Goal: Task Accomplishment & Management: Complete application form

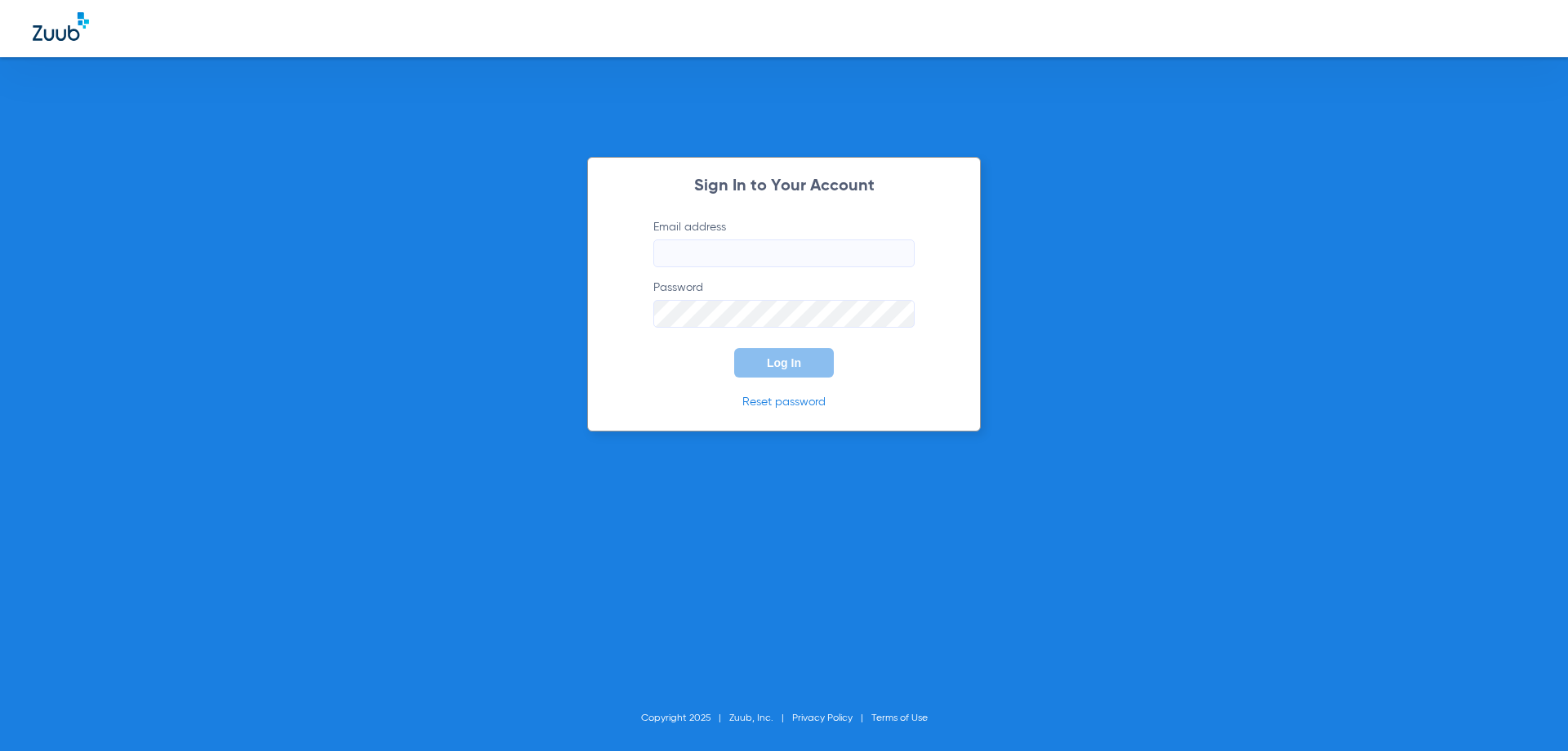
type input "[PERSON_NAME][EMAIL_ADDRESS][PERSON_NAME][DOMAIN_NAME]"
click at [807, 358] on button "Log In" at bounding box center [784, 362] width 100 height 29
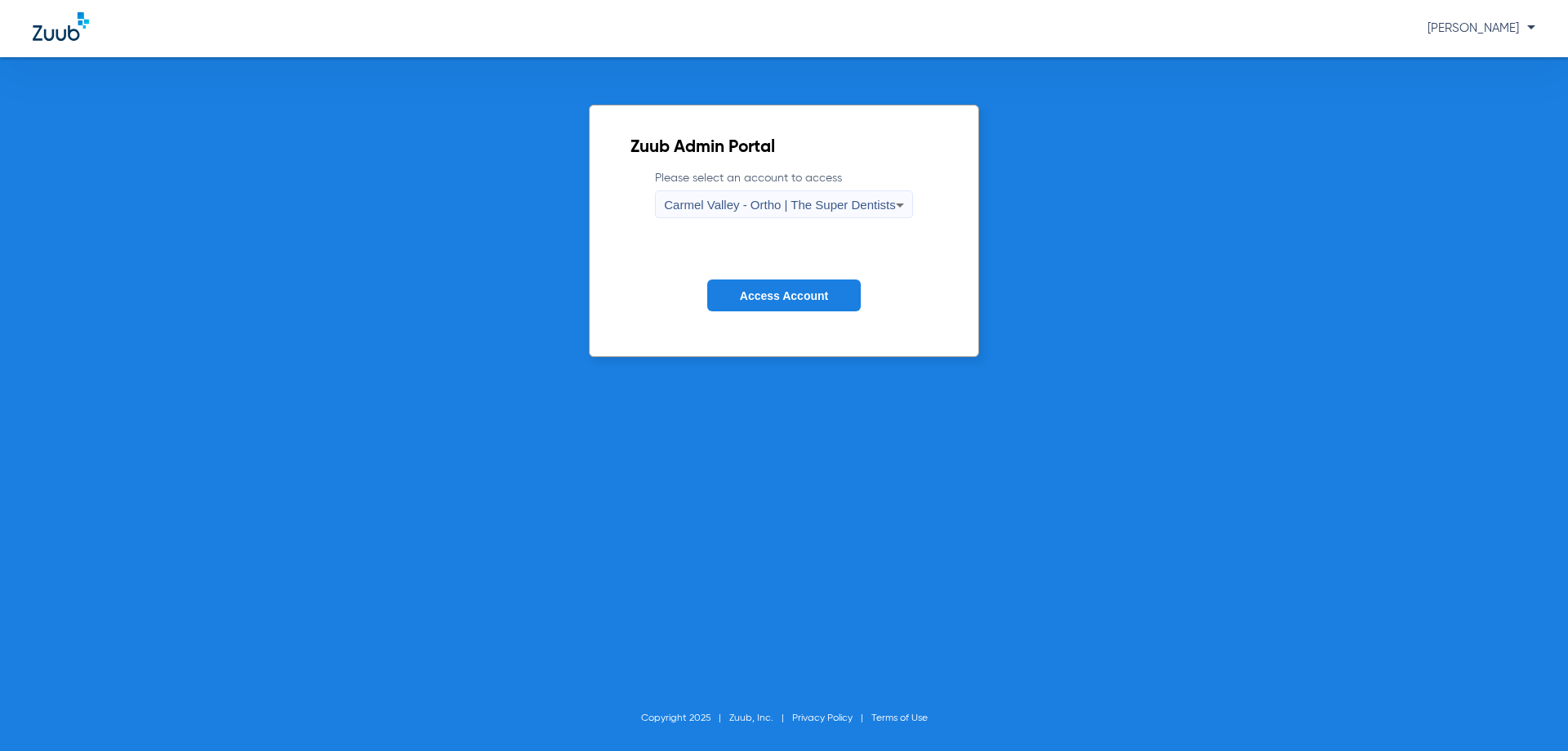
click at [811, 200] on span "Carmel Valley - Ortho | The Super Dentists" at bounding box center [779, 205] width 231 height 14
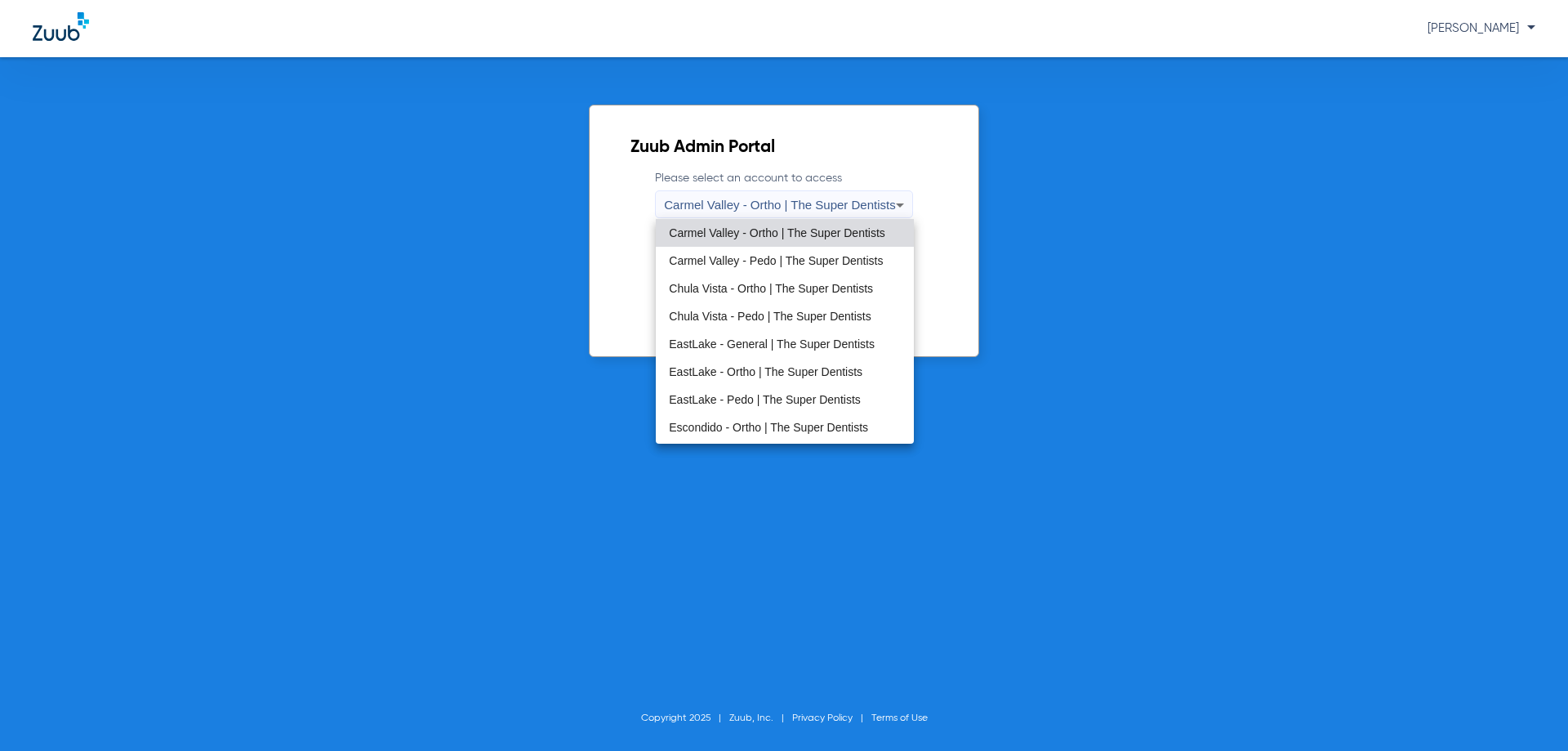
scroll to position [81, 0]
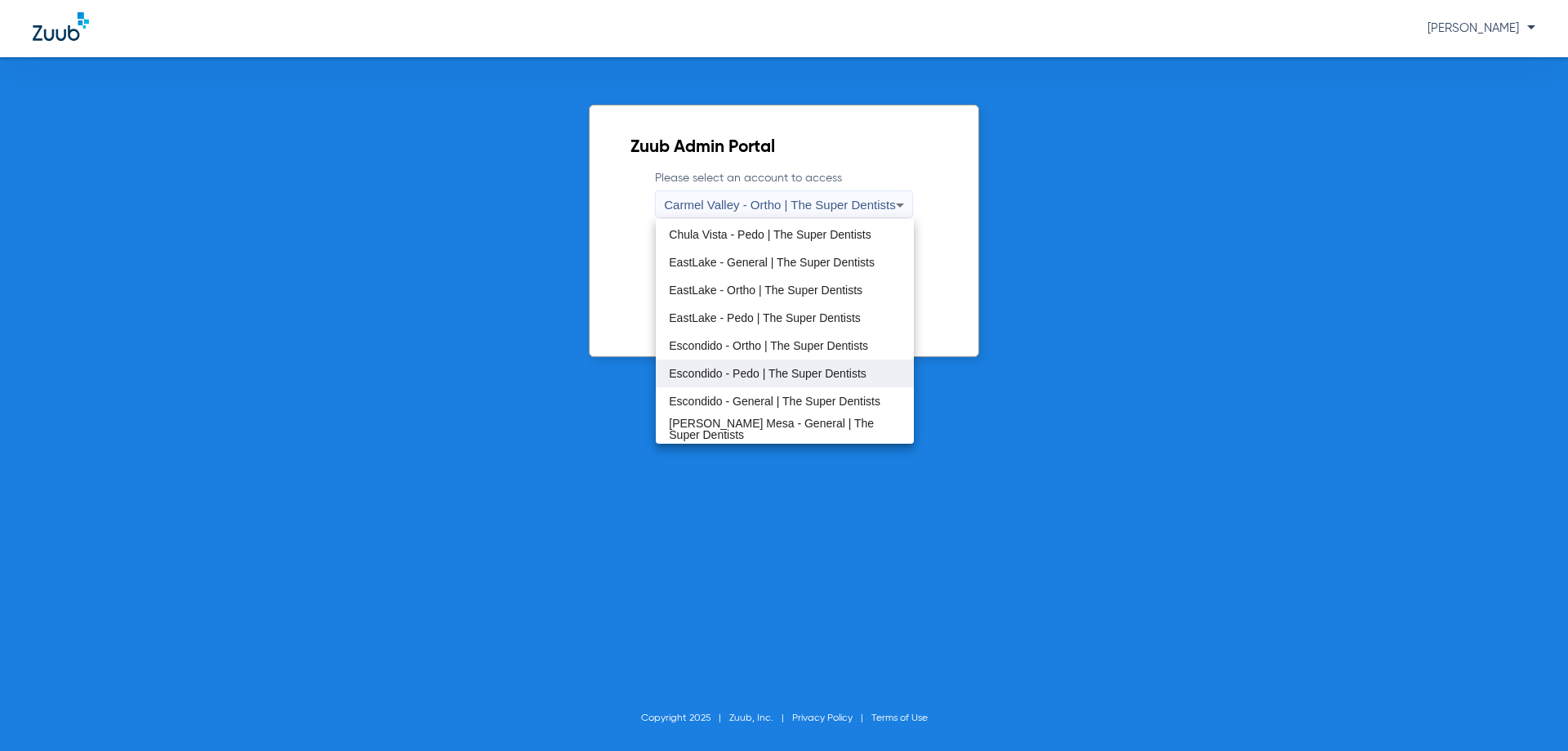
click at [834, 379] on span "Escondido - Pedo | The Super Dentists" at bounding box center [767, 373] width 198 height 12
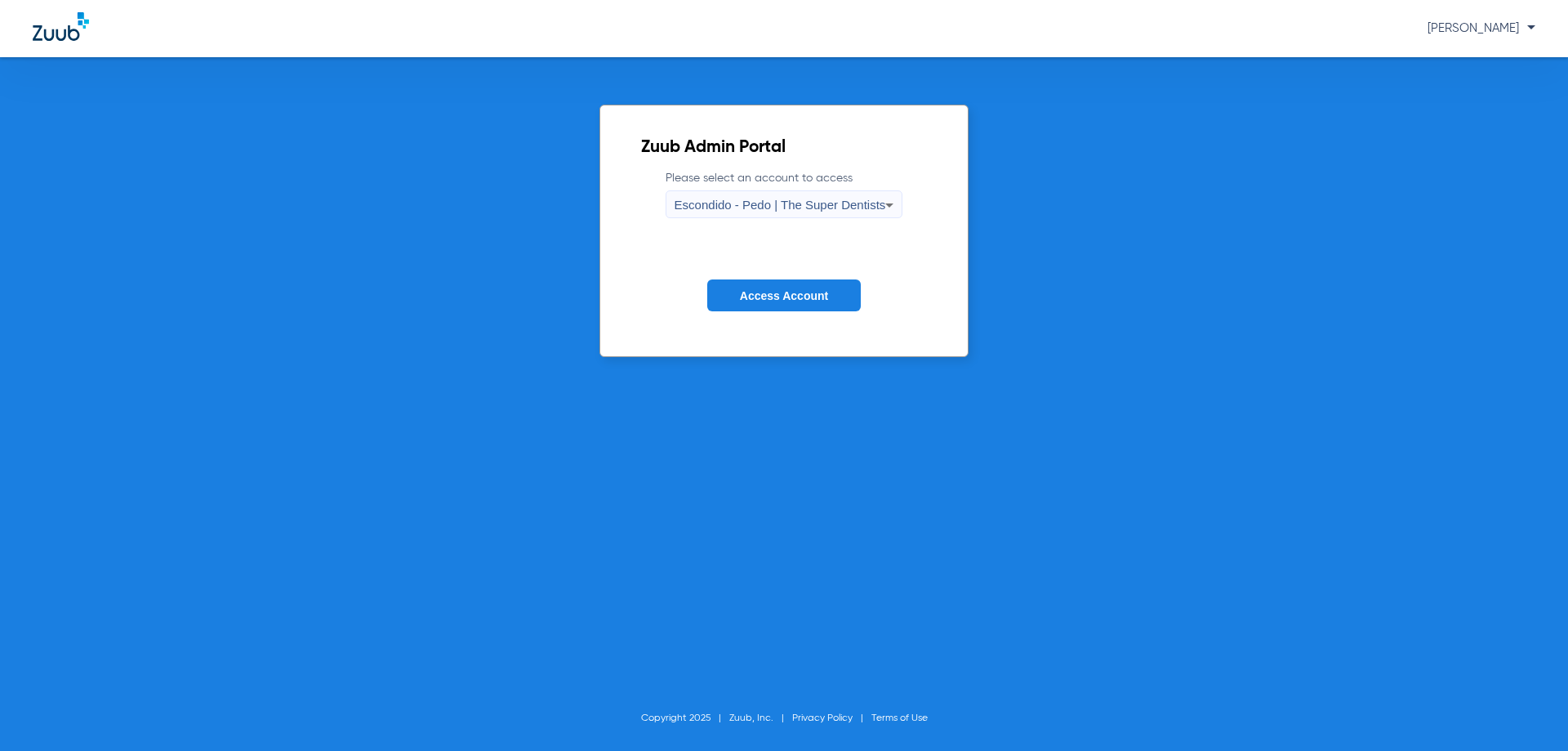
click at [770, 294] on span "Access Account" at bounding box center [784, 295] width 88 height 13
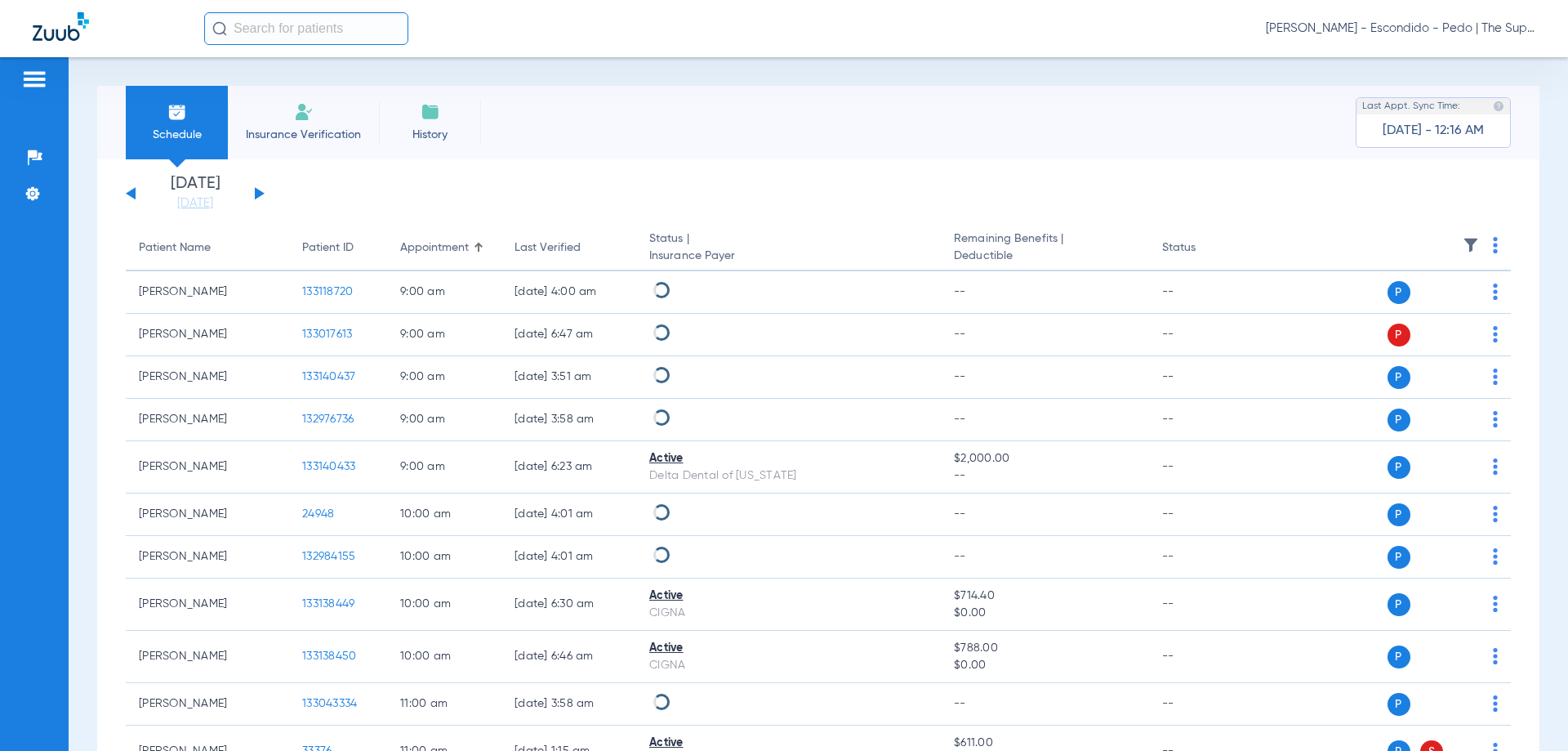
click at [300, 40] on input "text" at bounding box center [306, 28] width 205 height 32
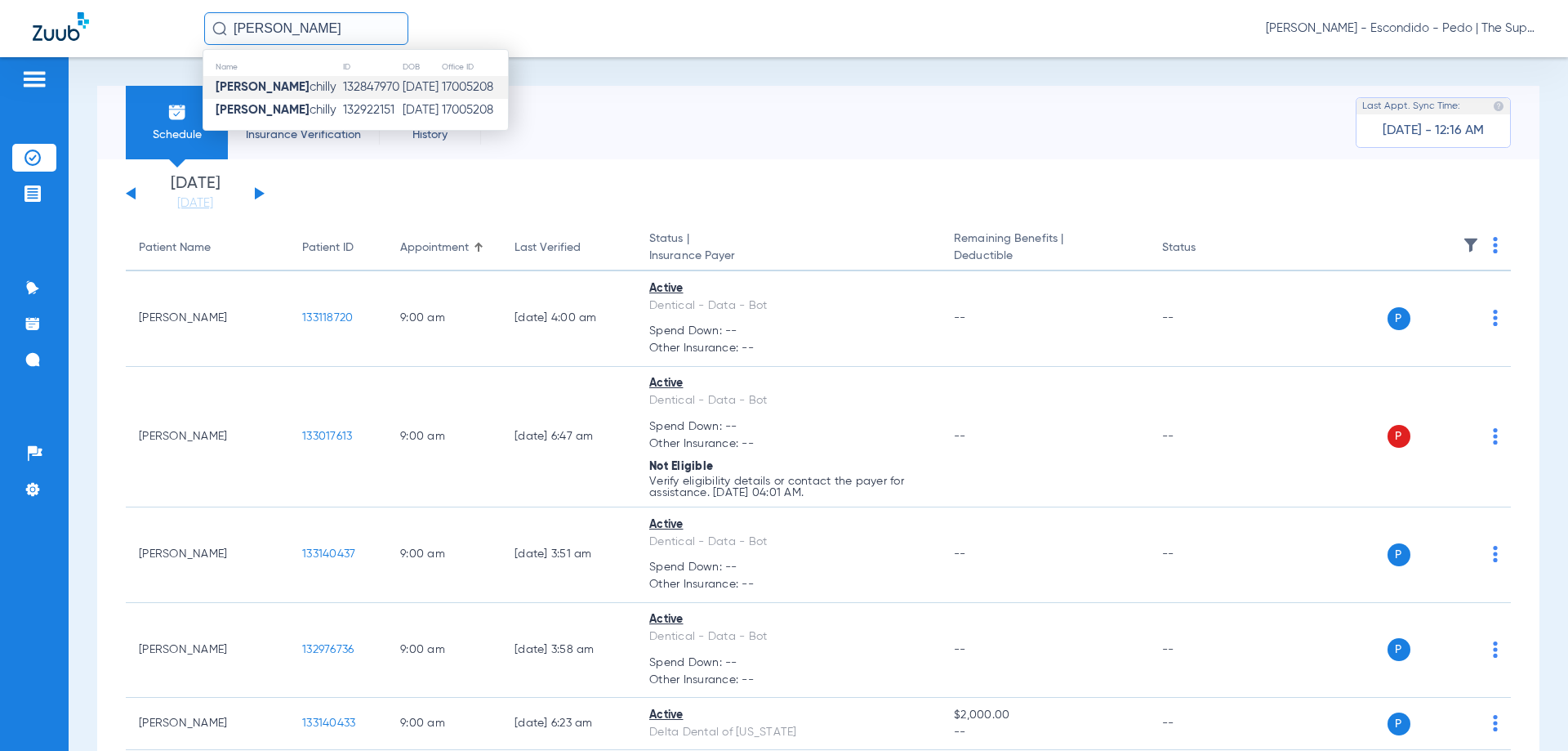
type input "[PERSON_NAME]"
click at [364, 91] on td "132847970" at bounding box center [373, 87] width 61 height 23
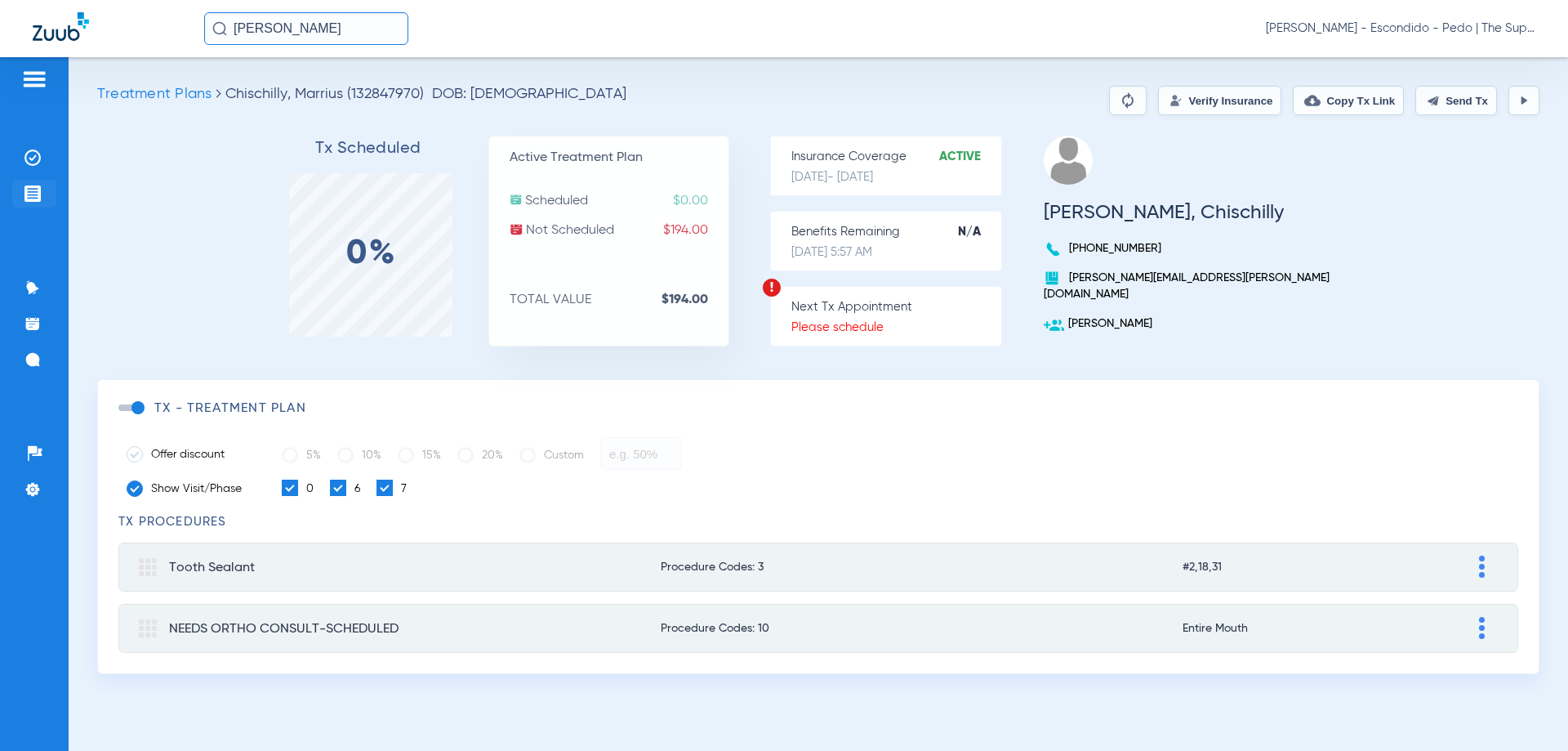
click at [48, 196] on li "Treatment Acceptance" at bounding box center [34, 194] width 44 height 27
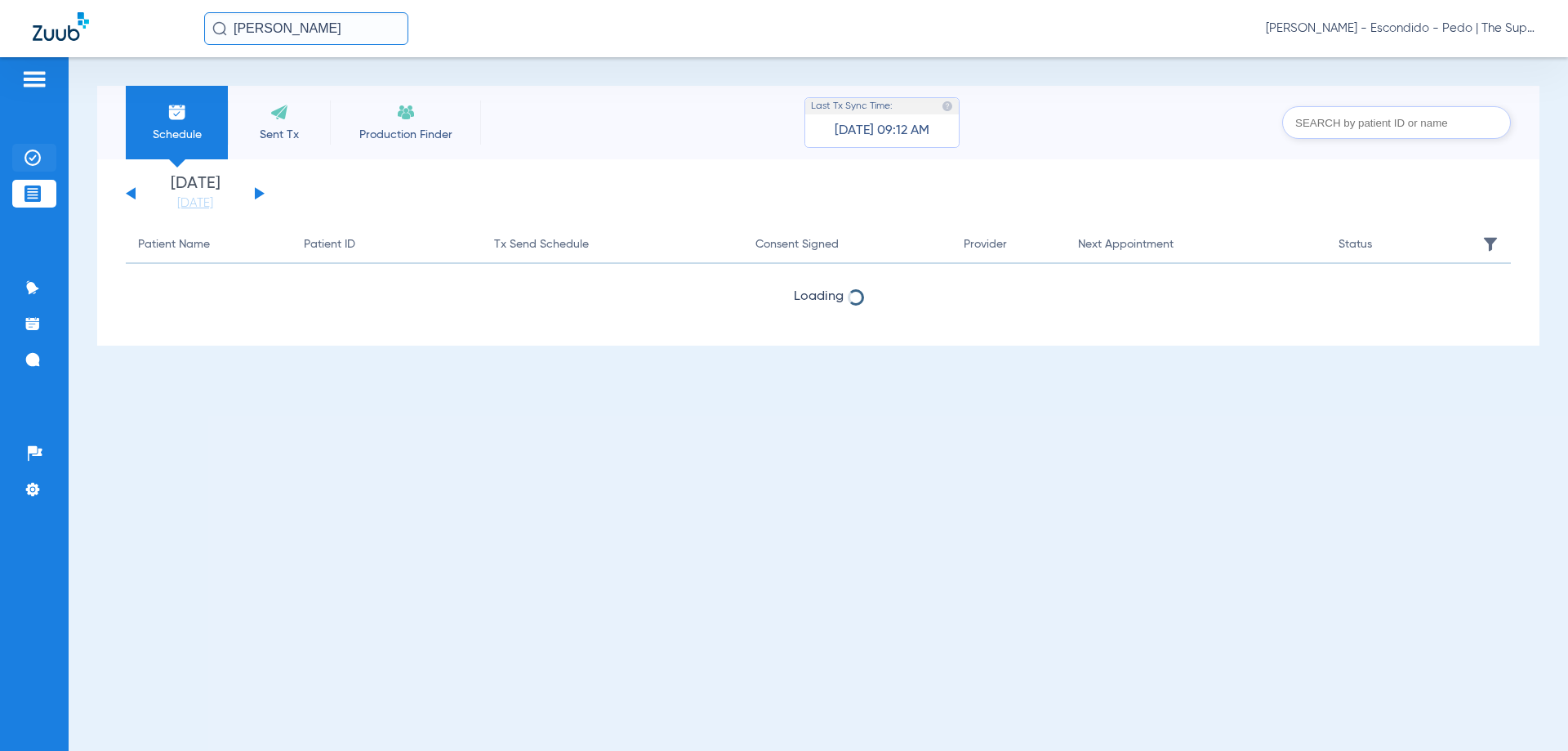
click at [30, 156] on img at bounding box center [32, 158] width 17 height 17
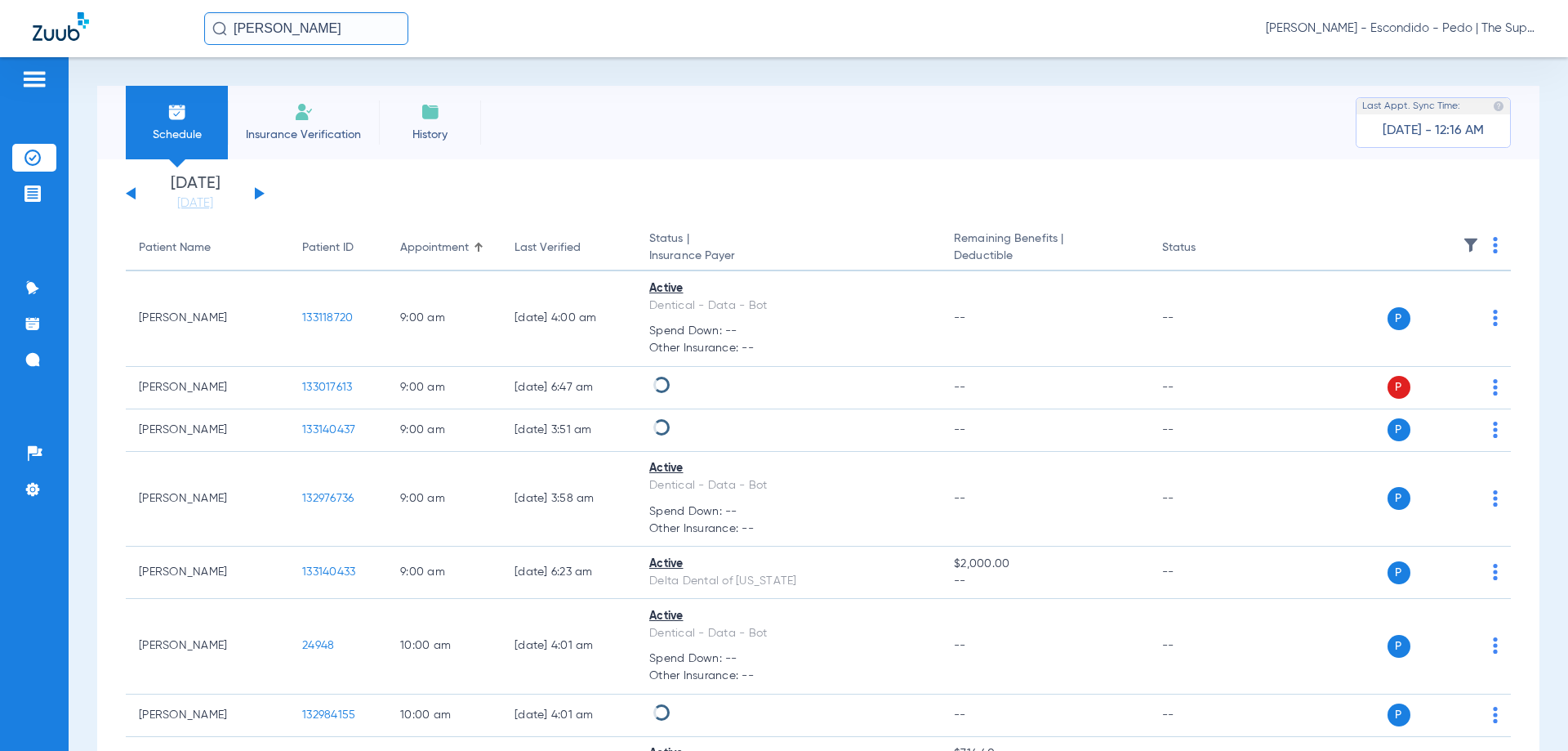
click at [318, 114] on li "Insurance Verification" at bounding box center [303, 122] width 151 height 73
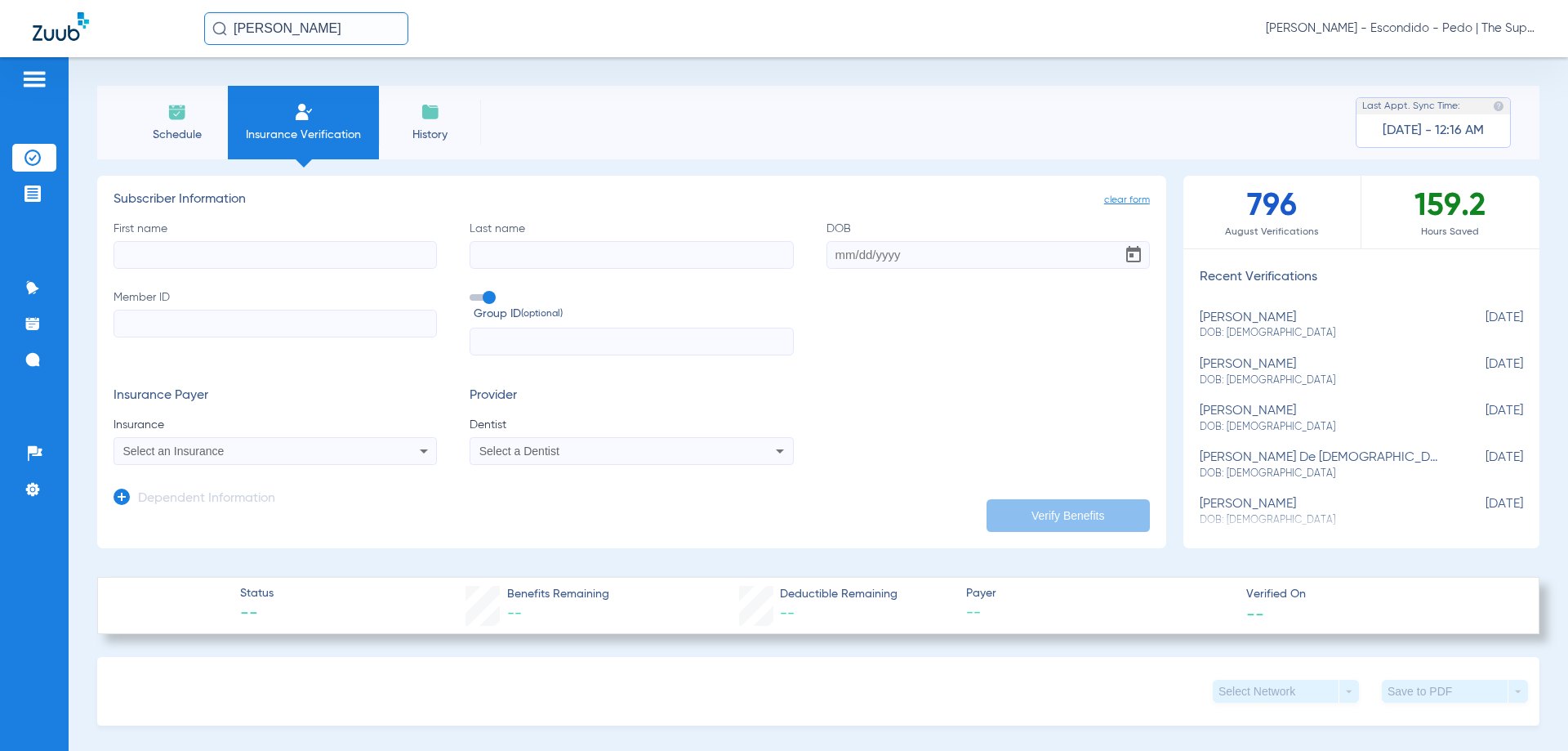
click at [265, 242] on input "First name" at bounding box center [275, 255] width 323 height 27
type input "marrius"
click at [592, 244] on input "Last name" at bounding box center [631, 255] width 323 height 27
type input "chischilly"
click at [842, 258] on input "DOB" at bounding box center [988, 255] width 323 height 27
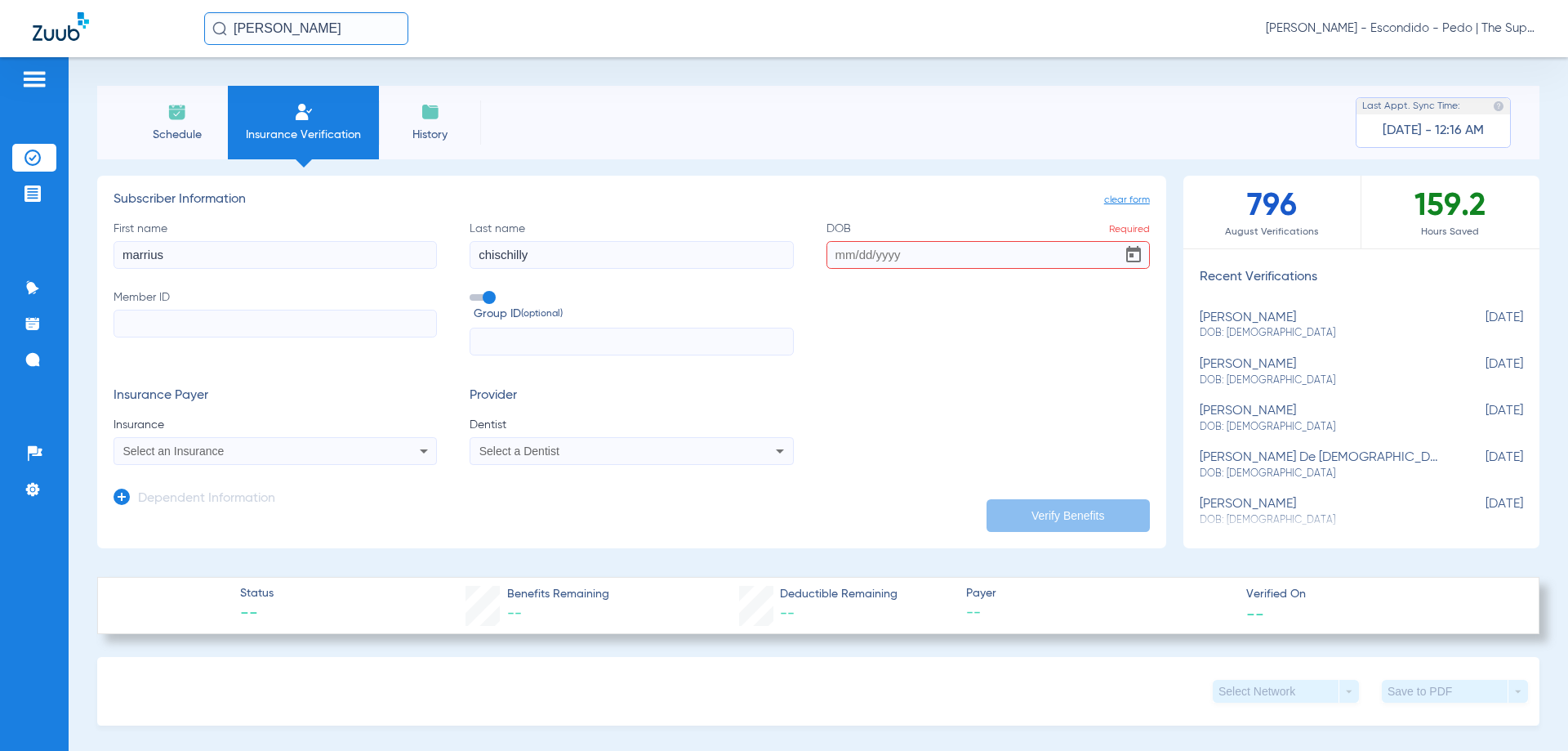
click at [826, 253] on input "DOB Required" at bounding box center [988, 255] width 323 height 27
type input "[DATE]"
click at [137, 302] on label "Member ID" at bounding box center [275, 322] width 323 height 67
click at [137, 309] on input "Member ID" at bounding box center [275, 323] width 323 height 27
click at [214, 327] on input "Member ID Required" at bounding box center [275, 323] width 323 height 27
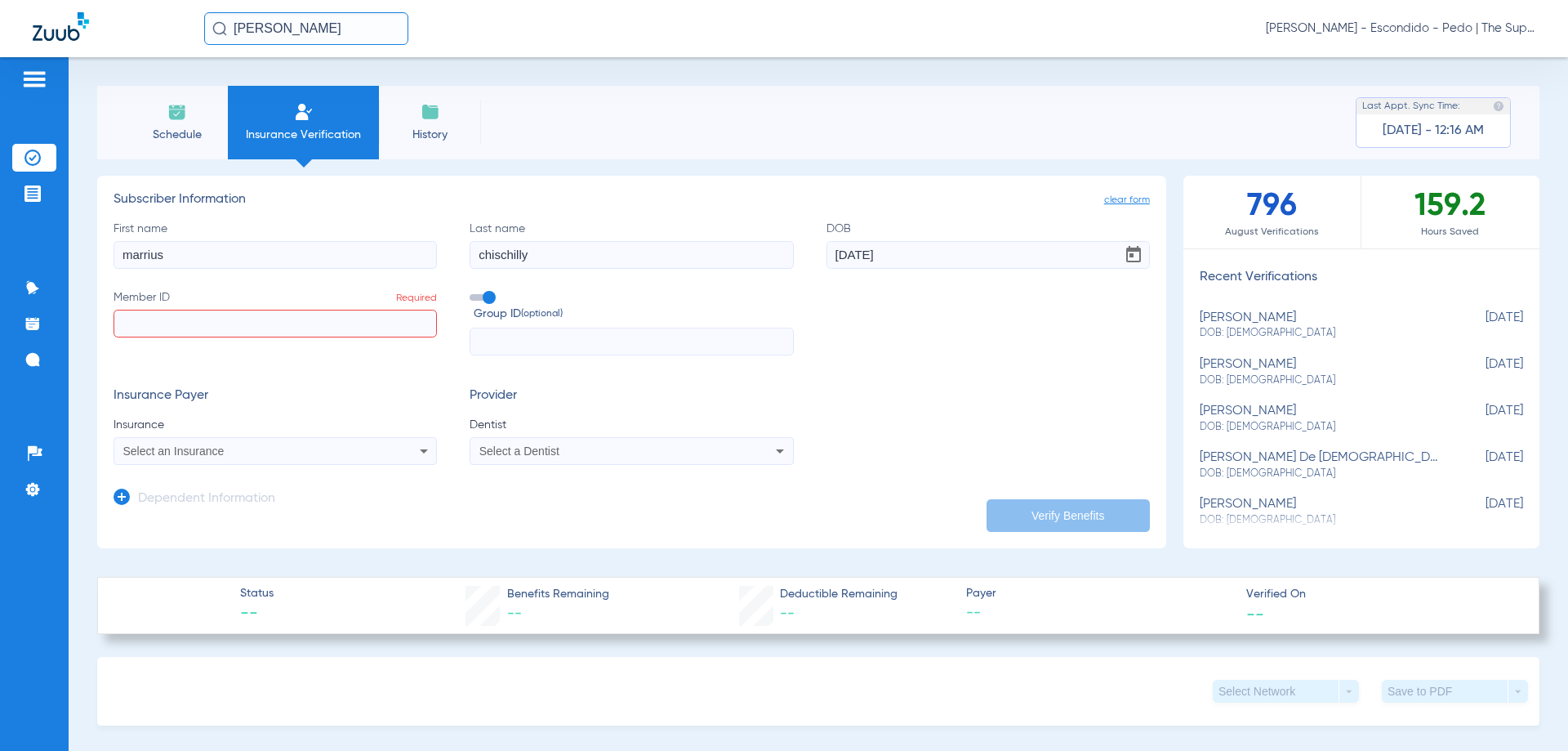
paste input "902715929"
type input "902715929"
click at [270, 451] on div "Select an Insurance" at bounding box center [245, 451] width 244 height 12
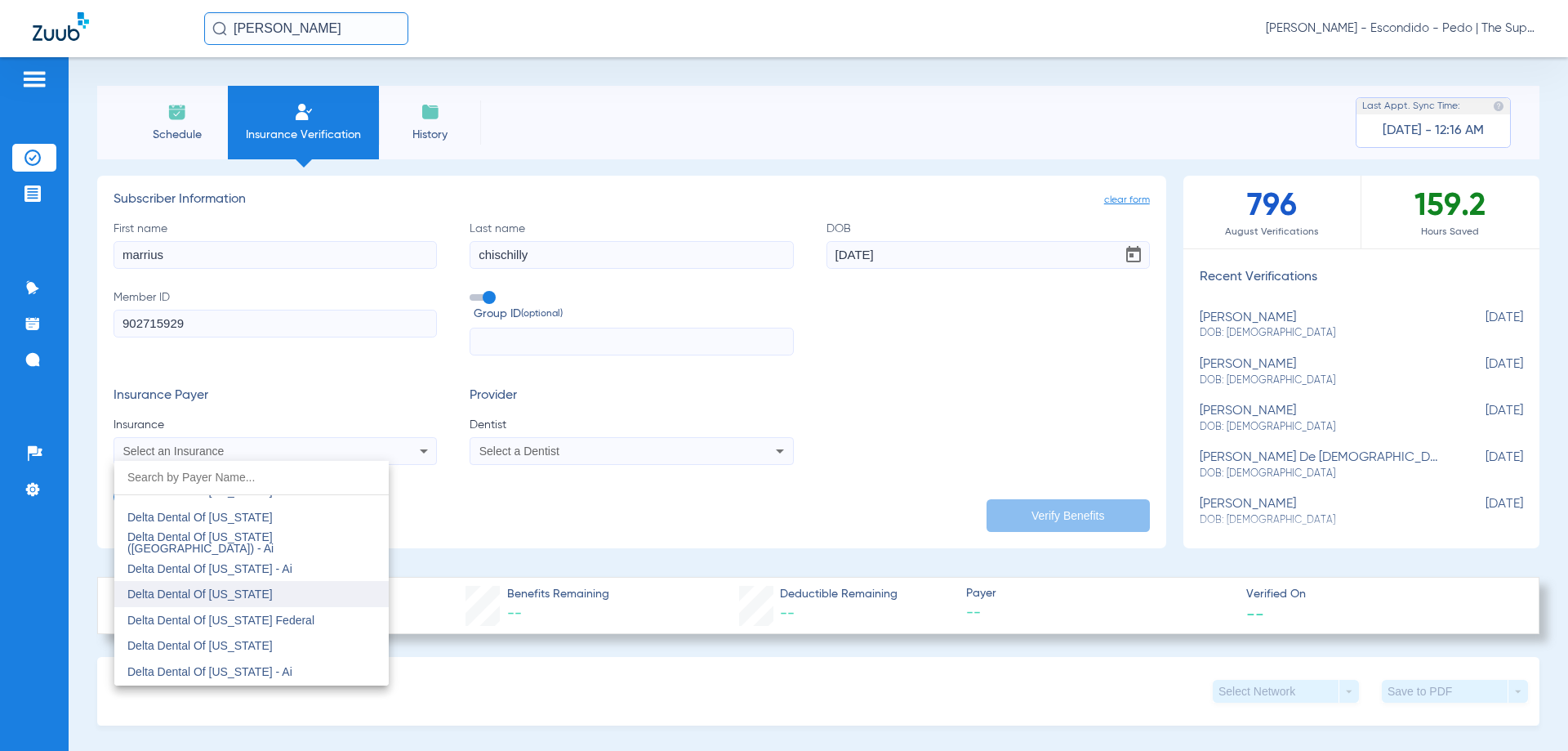
scroll to position [3105, 0]
click at [564, 352] on div at bounding box center [784, 375] width 1568 height 751
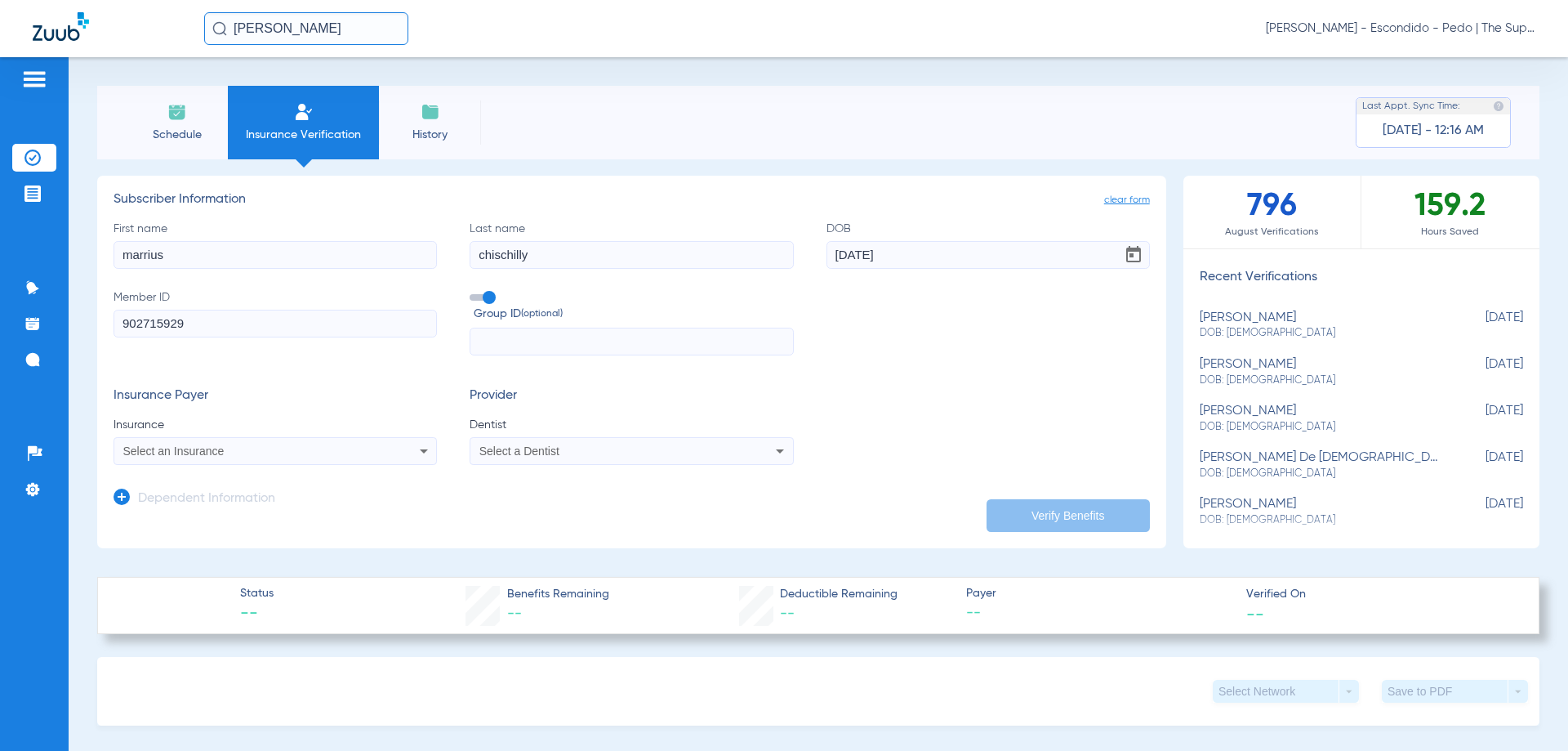
click at [289, 456] on div "Select an Insurance" at bounding box center [245, 451] width 244 height 12
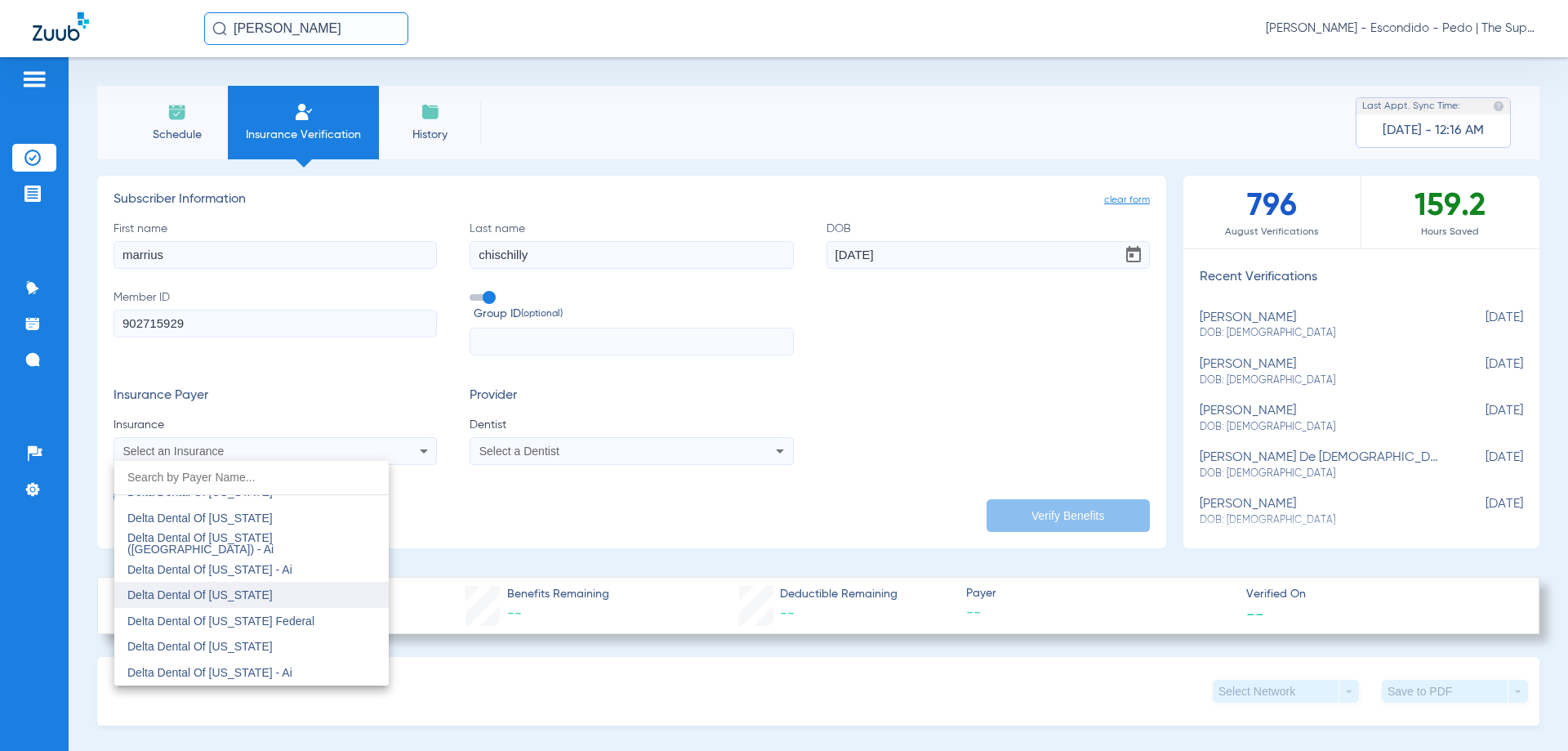
click at [293, 583] on mat-option "Delta Dental Of [US_STATE]" at bounding box center [252, 594] width 274 height 26
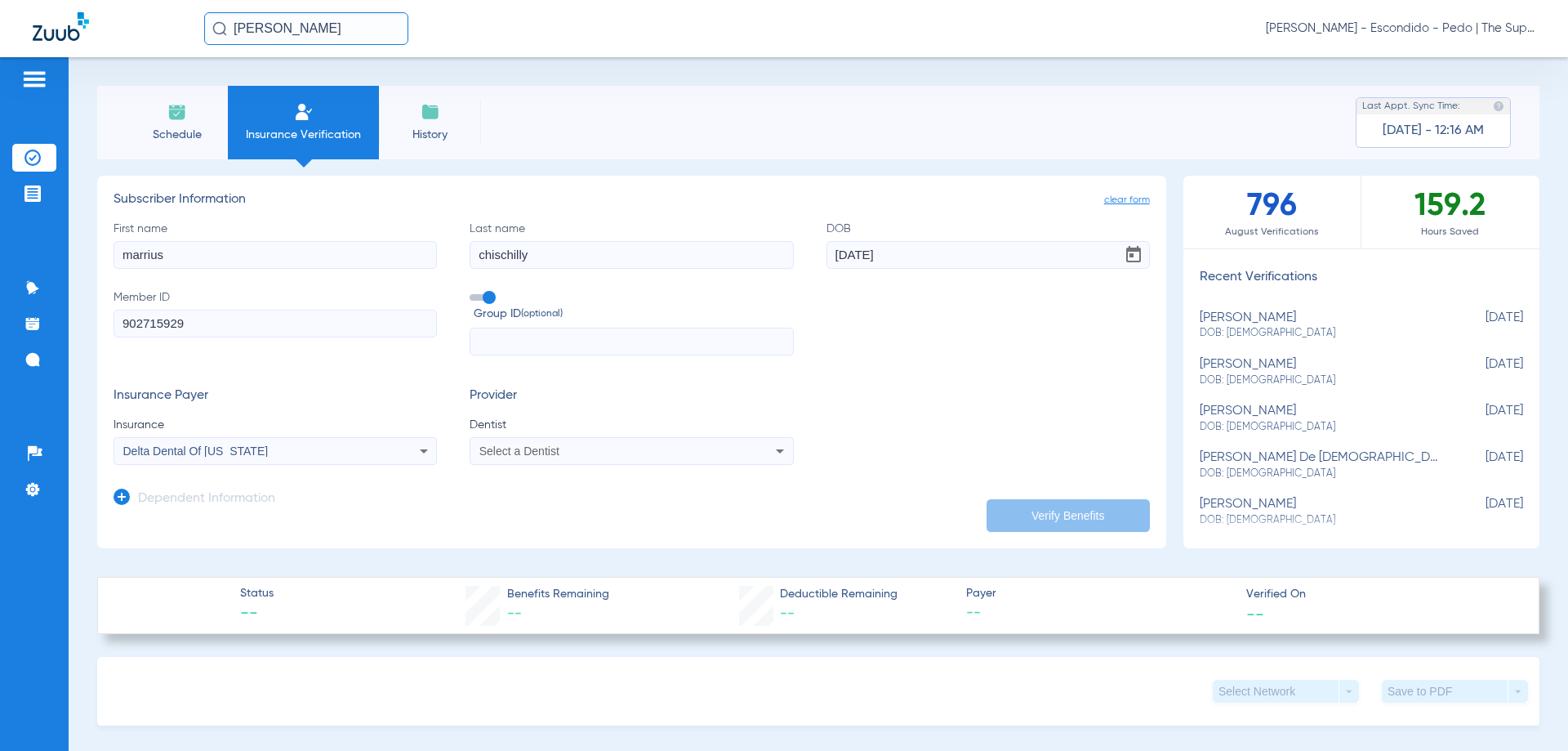
click at [524, 451] on span "Select a Dentist" at bounding box center [520, 450] width 80 height 13
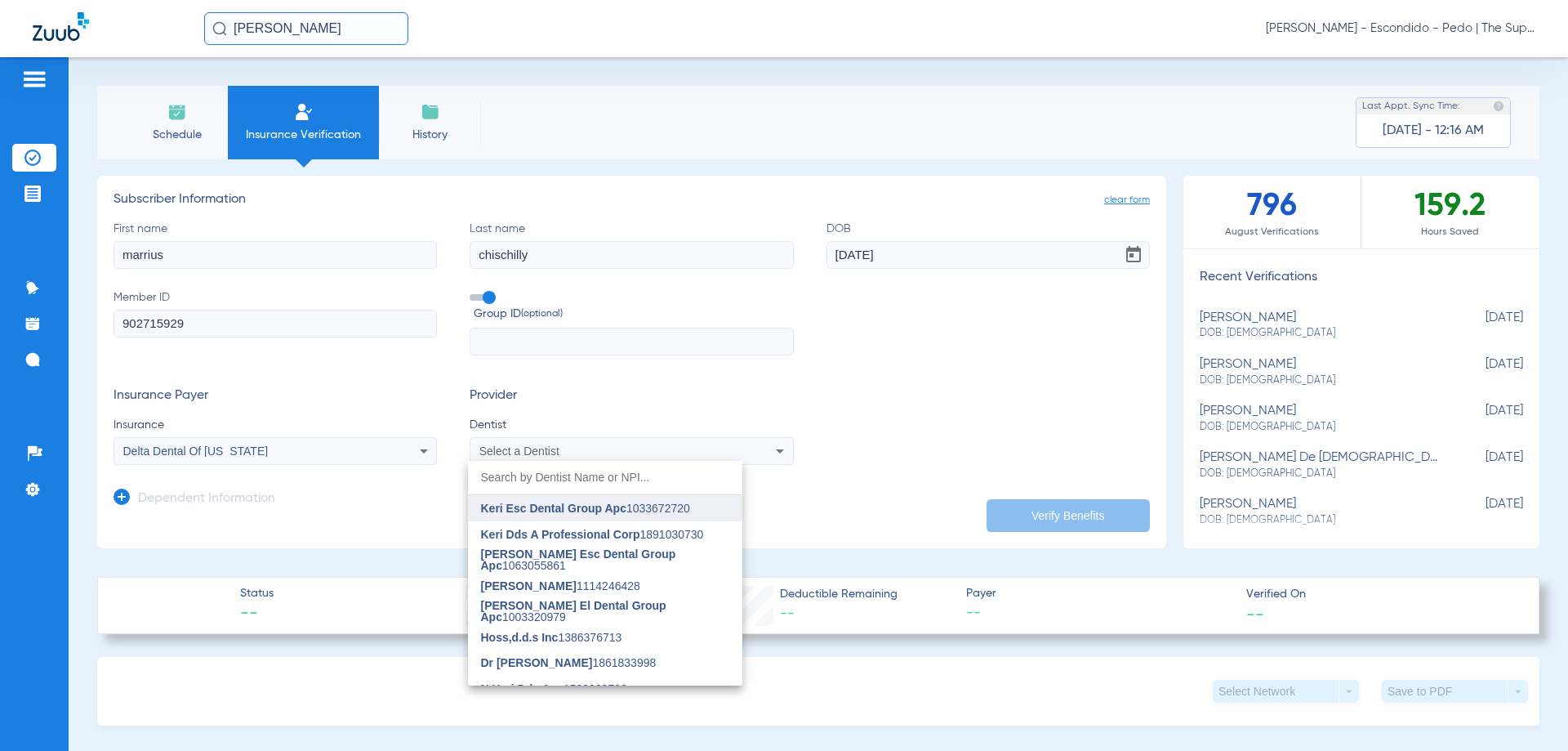
click at [579, 510] on span "Keri Esc Dental Group Apc" at bounding box center [553, 507] width 146 height 13
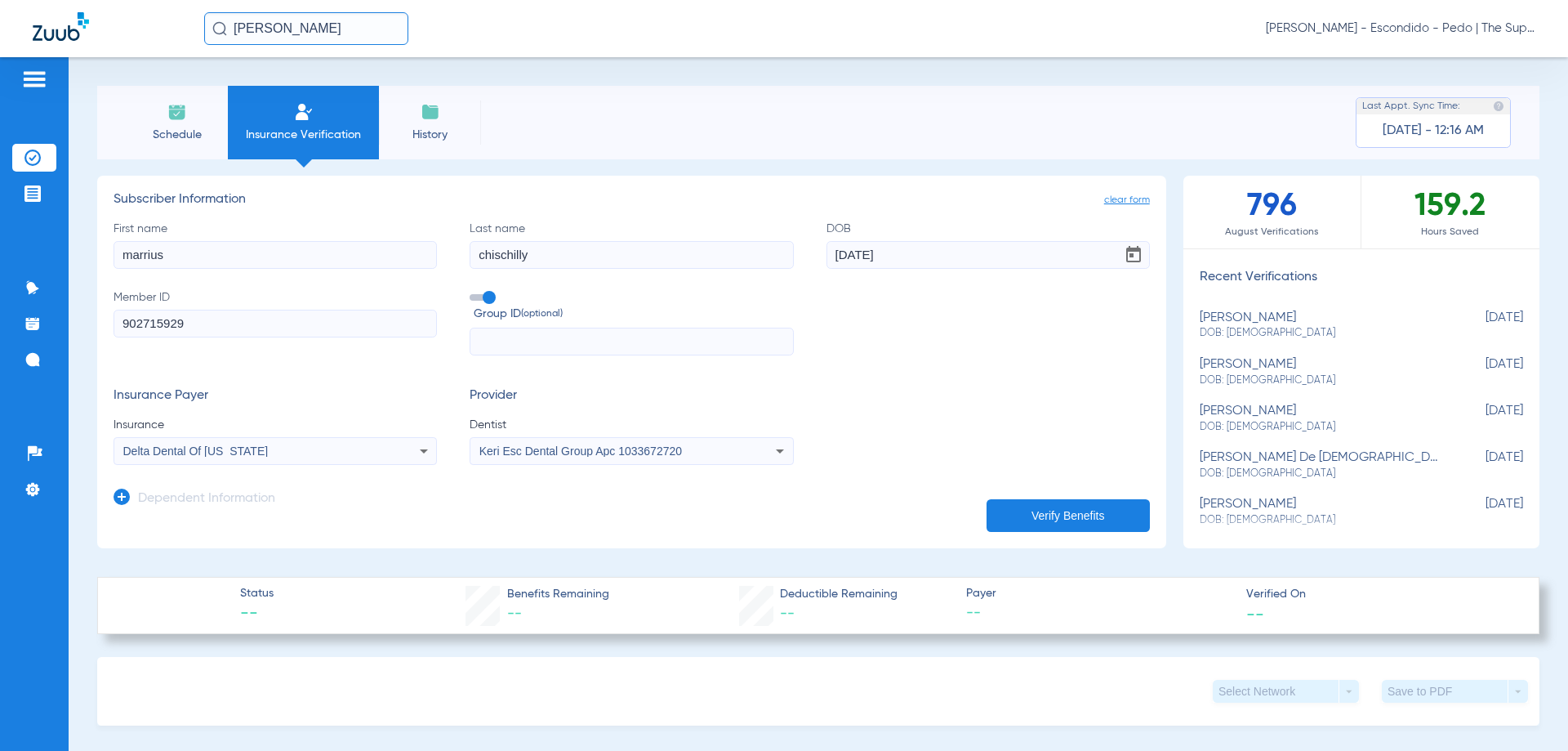
click at [1059, 521] on button "Verify Benefits" at bounding box center [1068, 515] width 163 height 32
type input "marrius"
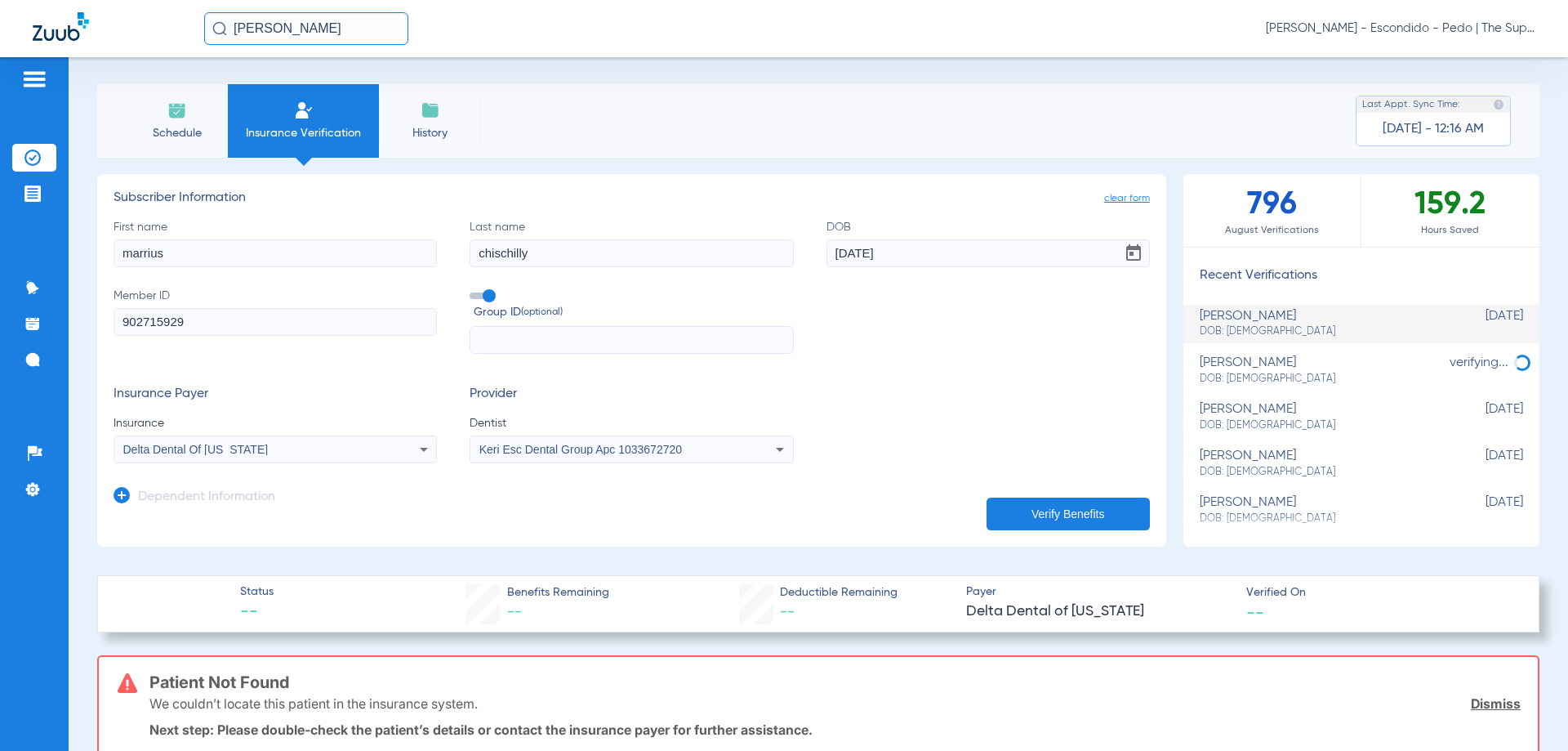
scroll to position [0, 0]
